Goal: Check status: Check status

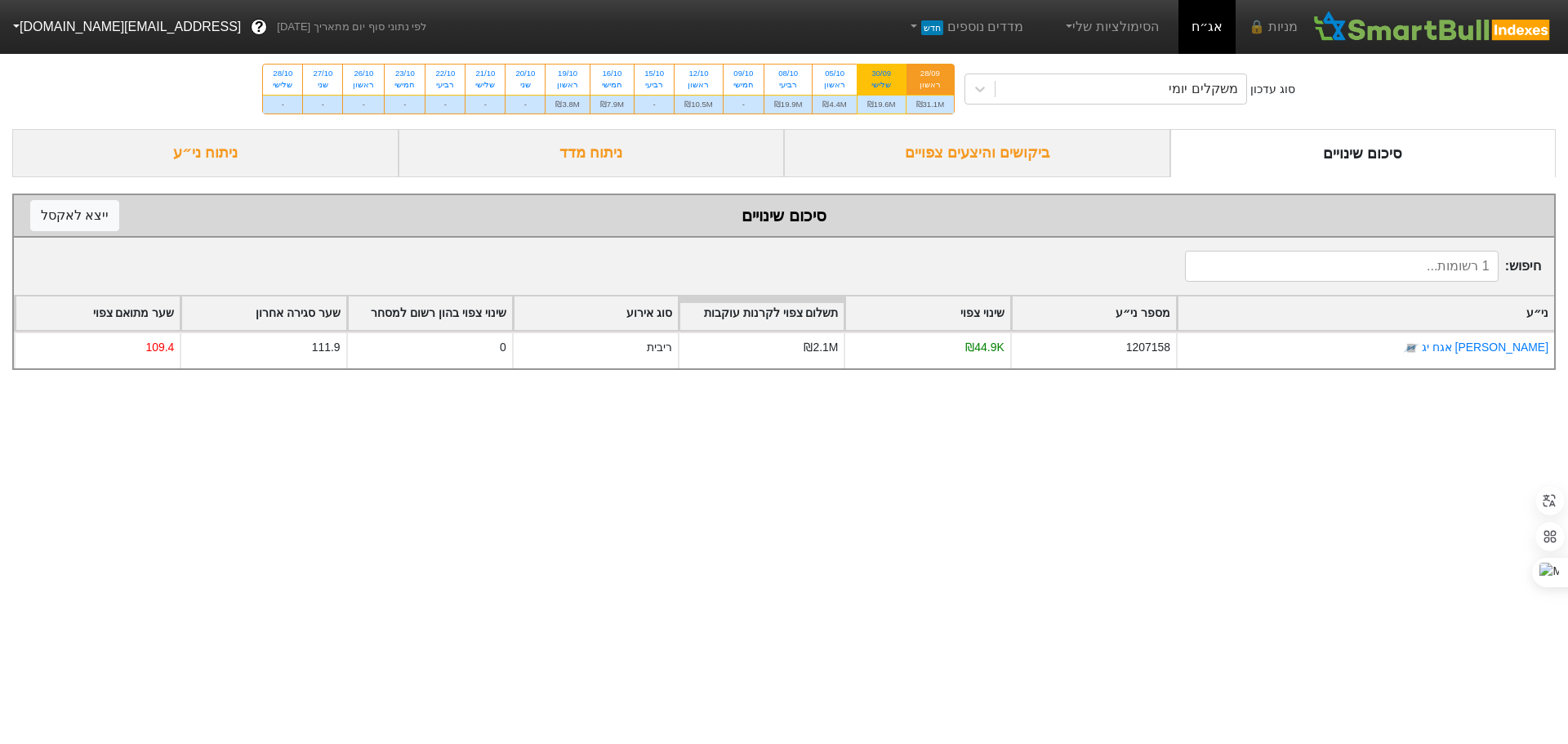
click at [885, 82] on div "שלישי" at bounding box center [882, 85] width 28 height 12
click at [882, 75] on input "30/09 שלישי ₪19.6M" at bounding box center [876, 69] width 11 height 11
radio input "true"
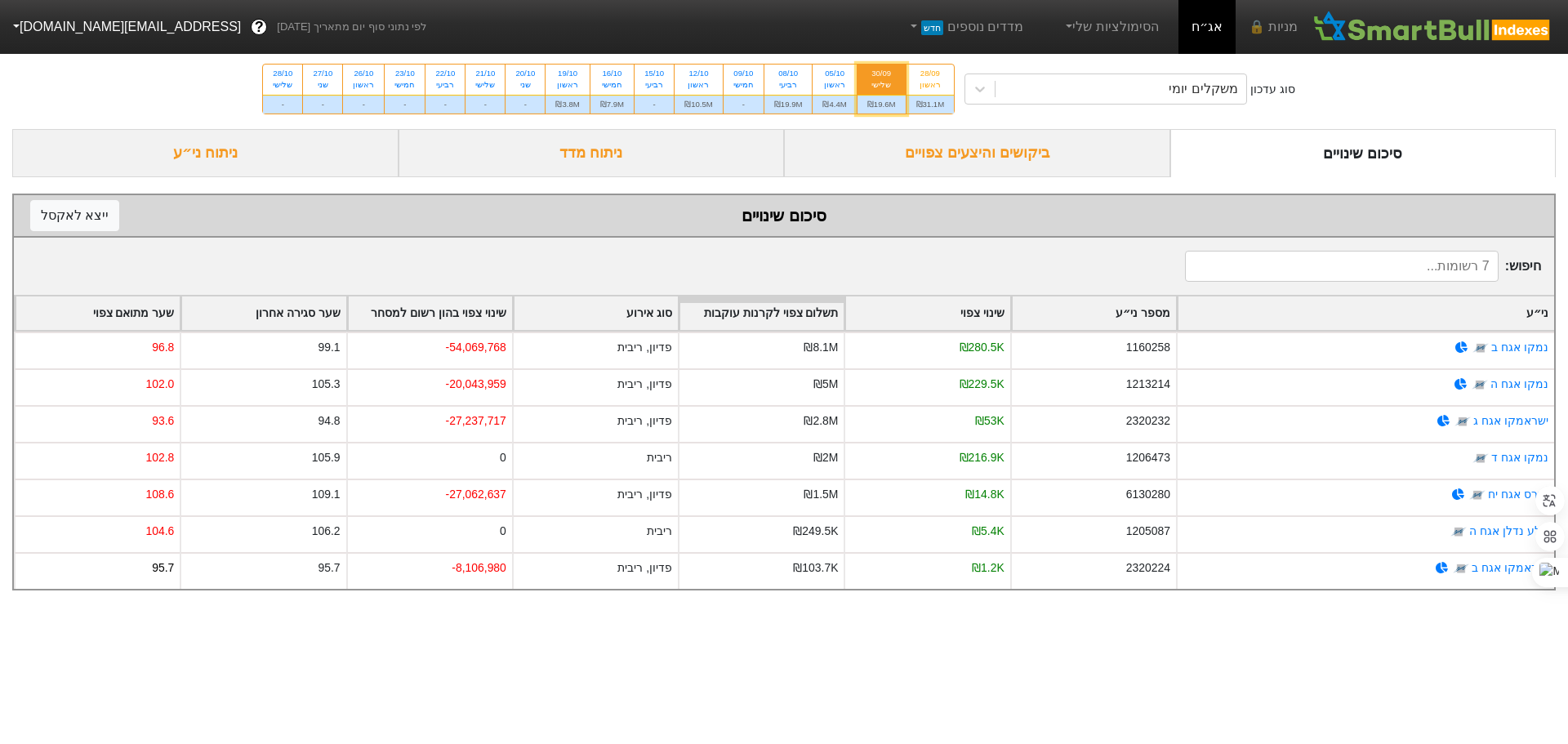
click at [989, 154] on div "ביקושים והיצעים צפויים" at bounding box center [977, 154] width 387 height 48
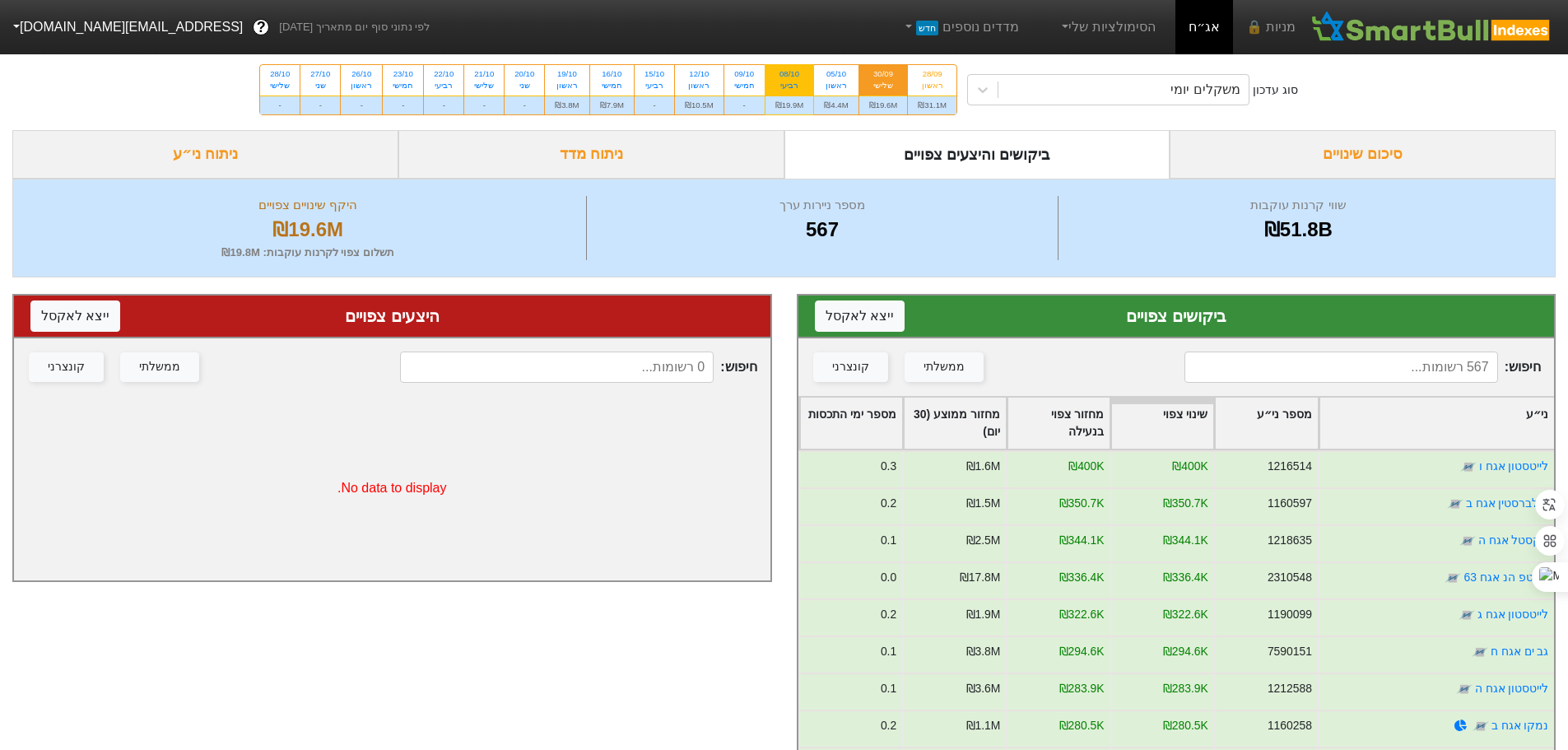
click at [792, 81] on div "רביעי" at bounding box center [790, 86] width 29 height 12
click at [789, 76] on input "08/10 רביעי ₪19.9M" at bounding box center [783, 70] width 11 height 11
radio input "true"
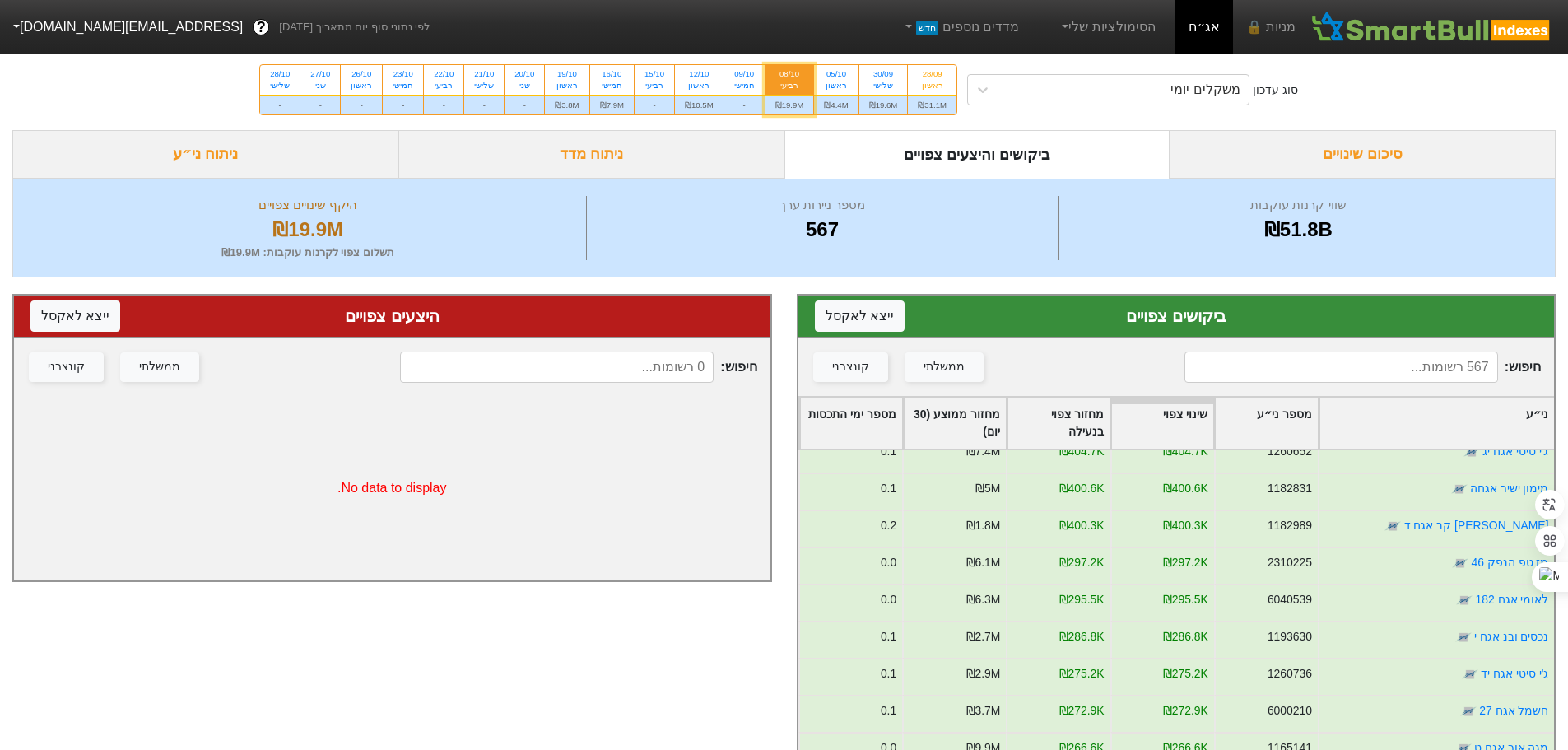
scroll to position [165, 0]
